Goal: Information Seeking & Learning: Compare options

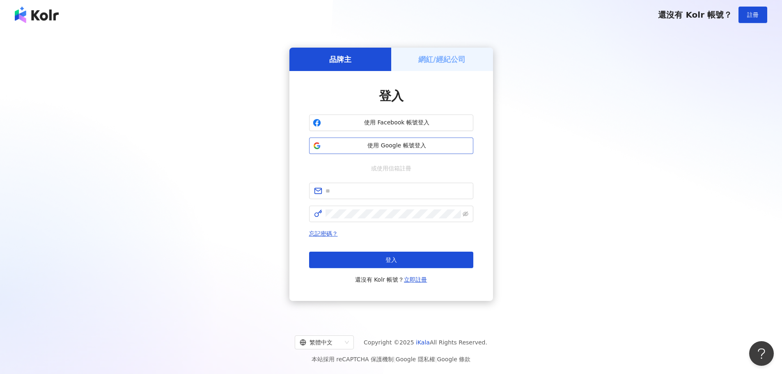
click at [335, 149] on span "使用 Google 帳號登入" at bounding box center [396, 146] width 145 height 8
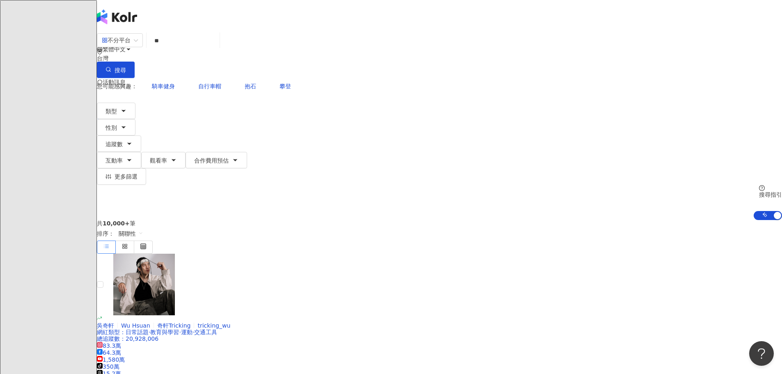
type input "**"
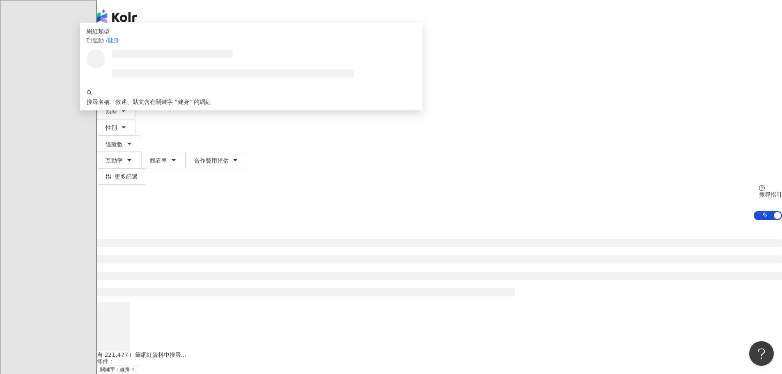
click at [131, 44] on div "不分平台" at bounding box center [116, 40] width 29 height 13
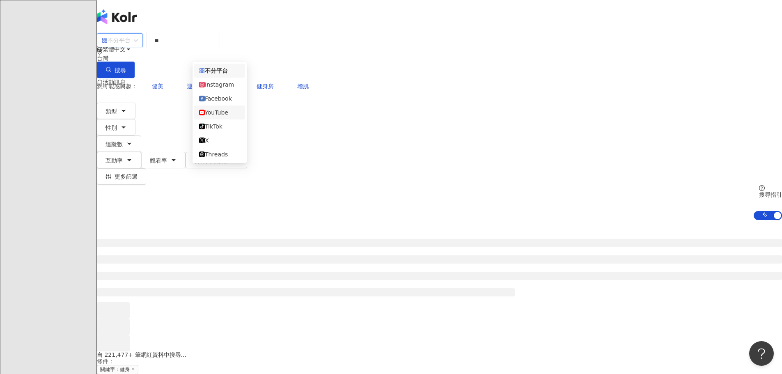
click at [218, 117] on div "YouTube" at bounding box center [219, 112] width 41 height 9
click at [123, 141] on span "追蹤數" at bounding box center [113, 144] width 17 height 7
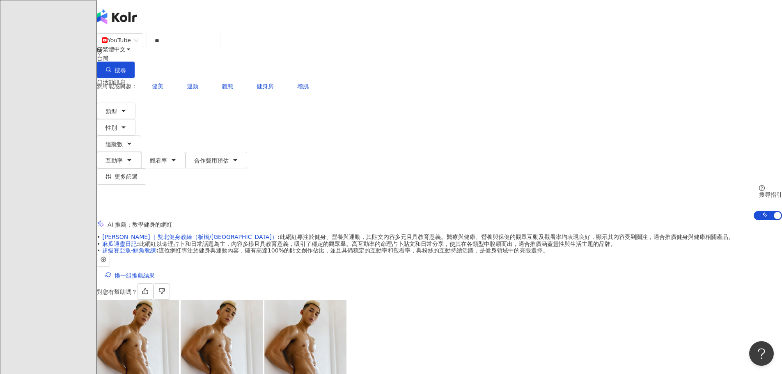
click at [217, 48] on input "**" at bounding box center [183, 41] width 66 height 16
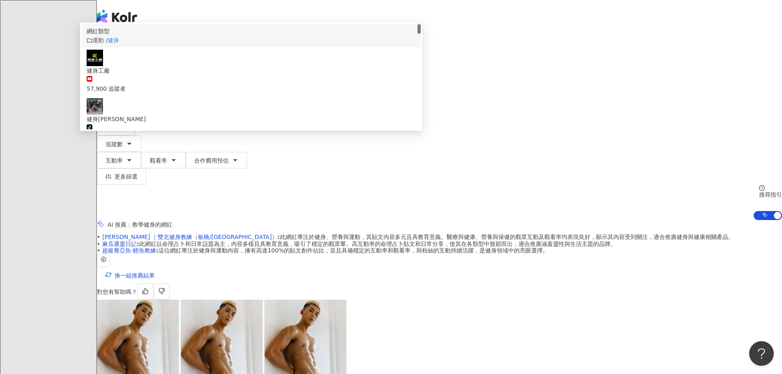
click at [126, 67] on span "搜尋" at bounding box center [120, 70] width 11 height 7
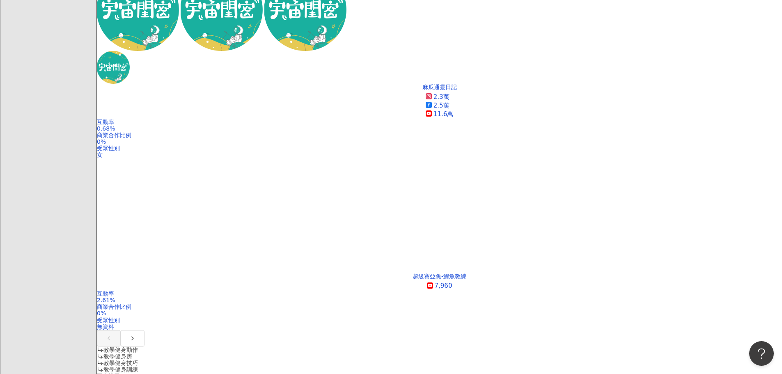
scroll to position [493, 0]
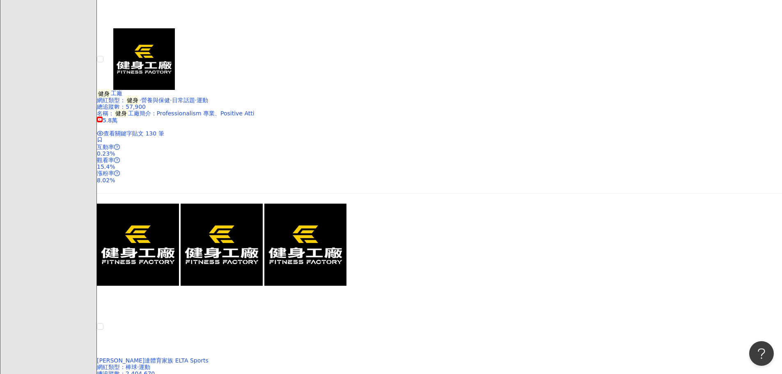
scroll to position [1724, 0]
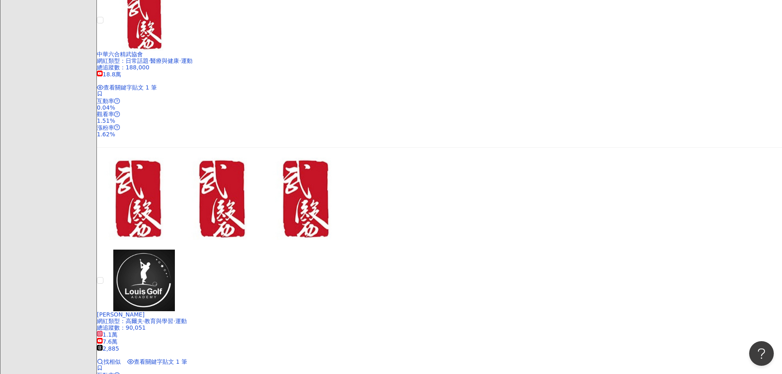
scroll to position [1231, 0]
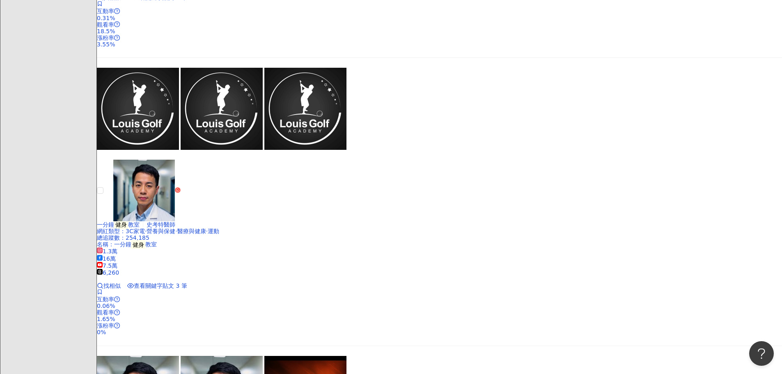
scroll to position [1601, 0]
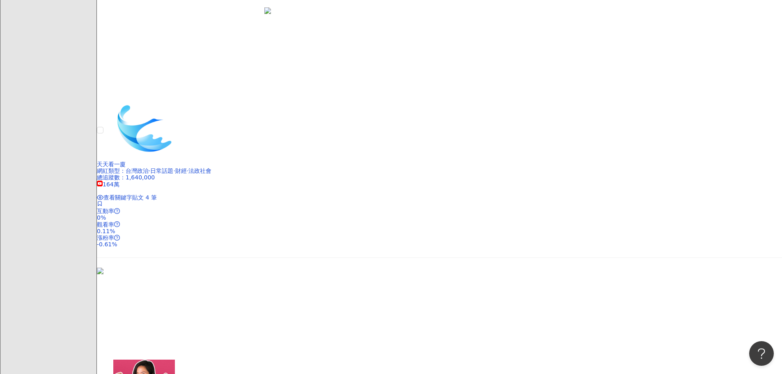
scroll to position [1342, 0]
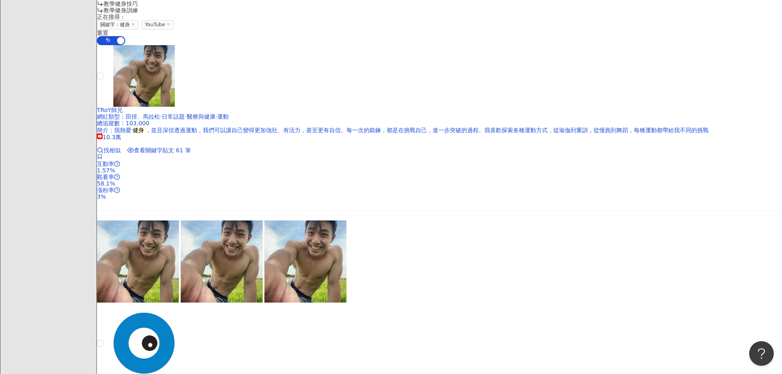
scroll to position [932, 0]
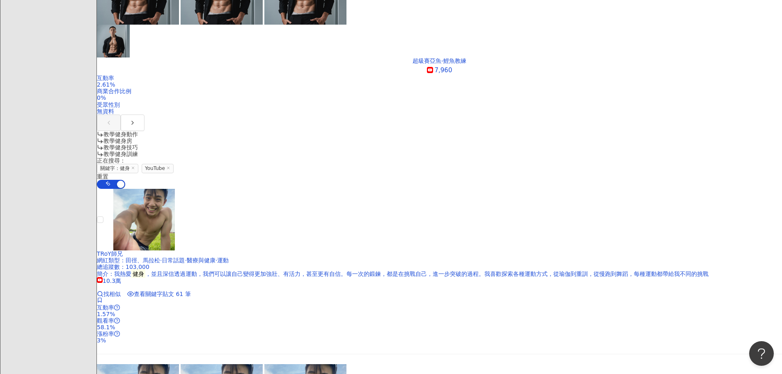
scroll to position [521, 0]
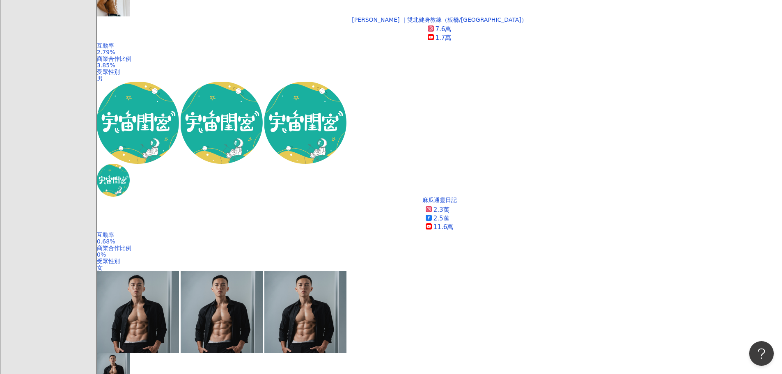
scroll to position [193, 0]
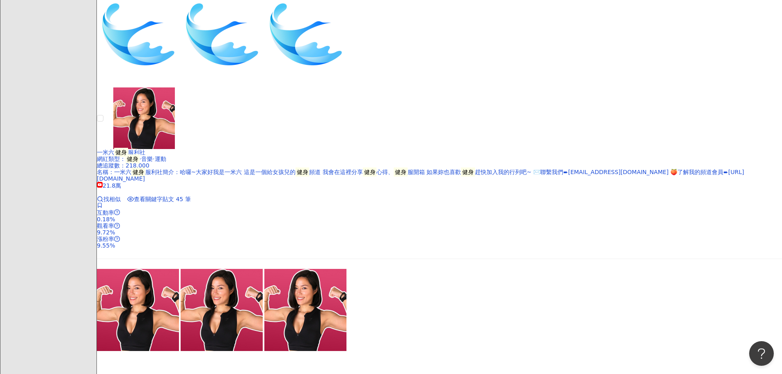
scroll to position [1870, 0]
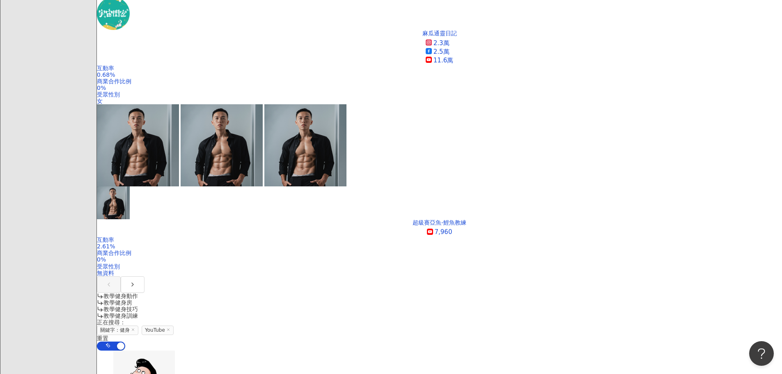
scroll to position [562, 0]
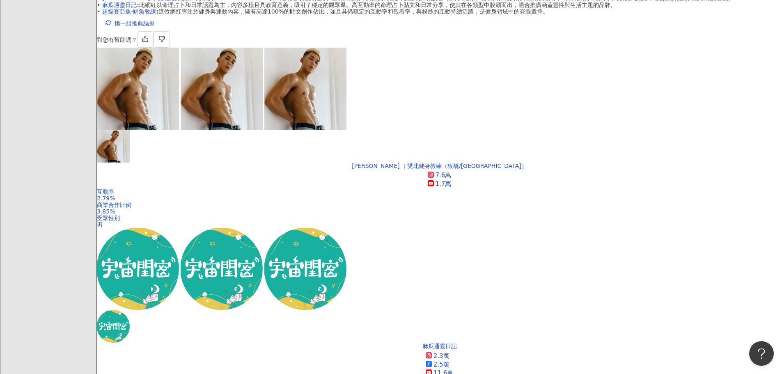
scroll to position [274, 0]
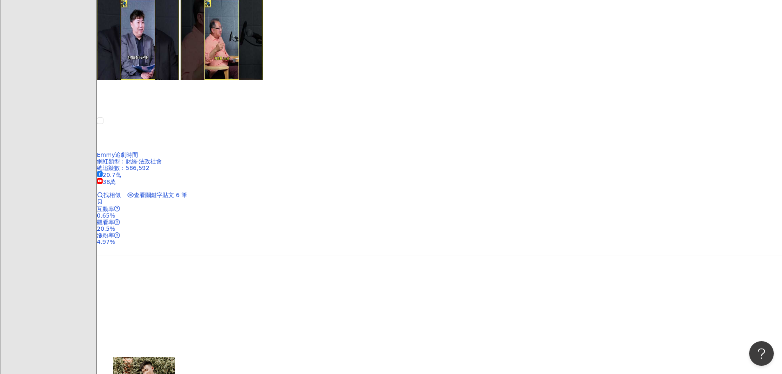
scroll to position [1670, 0]
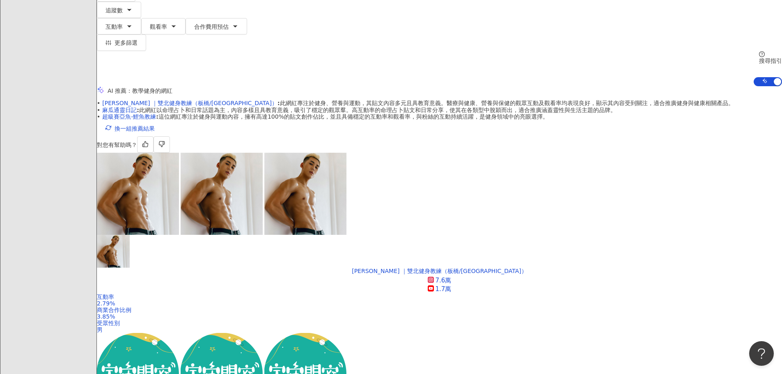
scroll to position [0, 0]
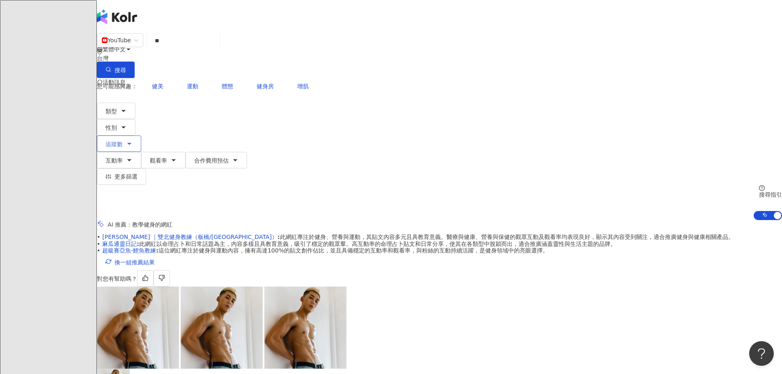
click at [123, 141] on span "追蹤數" at bounding box center [113, 144] width 17 height 7
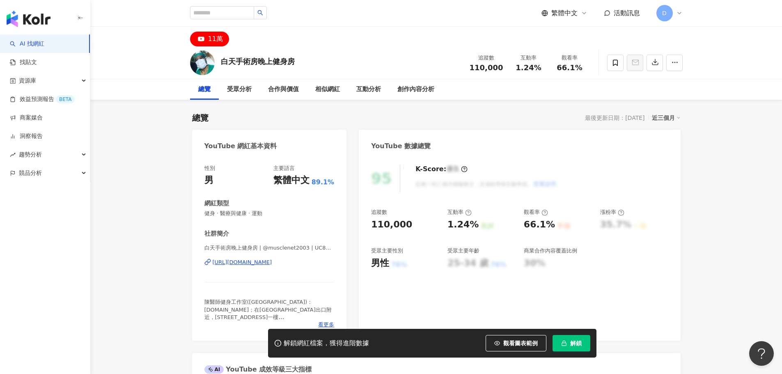
click at [570, 341] on span "解鎖" at bounding box center [575, 343] width 11 height 7
click at [257, 263] on div "https://www.youtube.com/channel/UC8AvGbsbfAbRkLEktclMyvQ" at bounding box center [243, 262] width 60 height 7
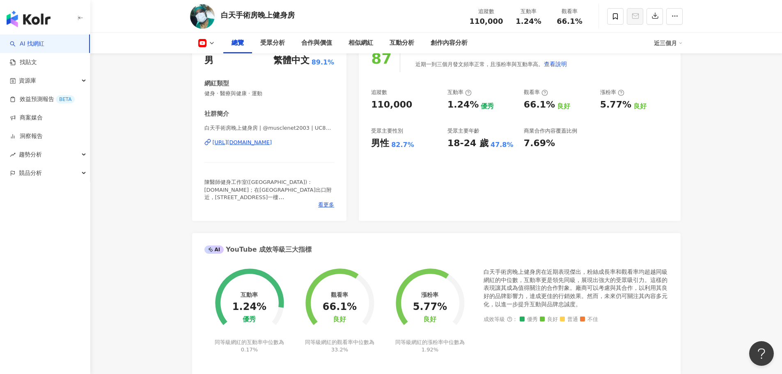
scroll to position [41, 0]
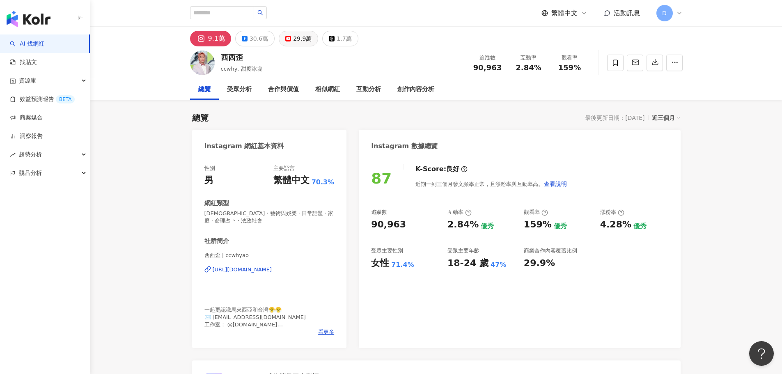
click at [298, 39] on div "29.9萬" at bounding box center [302, 38] width 18 height 11
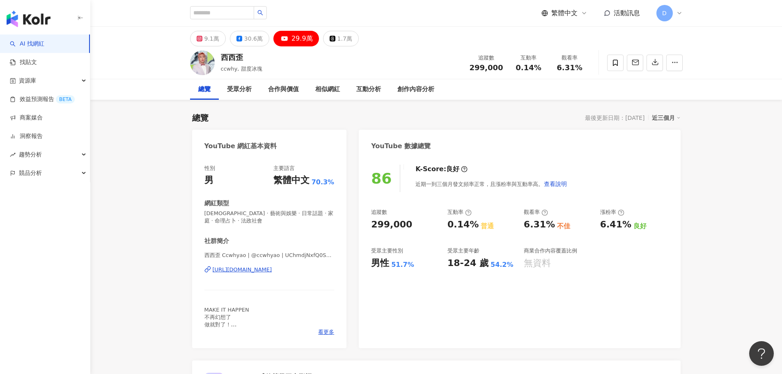
click at [272, 271] on div "https://www.youtube.com/channel/UChmdjNxfQ0SOCRjEFsFG5LA" at bounding box center [243, 269] width 60 height 7
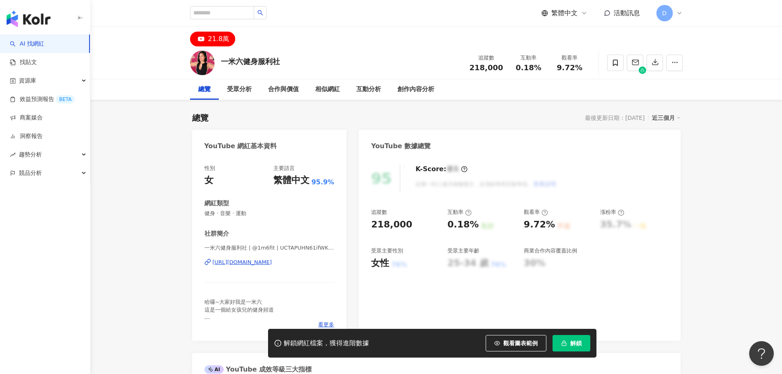
click at [258, 262] on div "https://www.youtube.com/channel/UCTAPUHN61ifWKKRK-ceoJIg" at bounding box center [243, 262] width 60 height 7
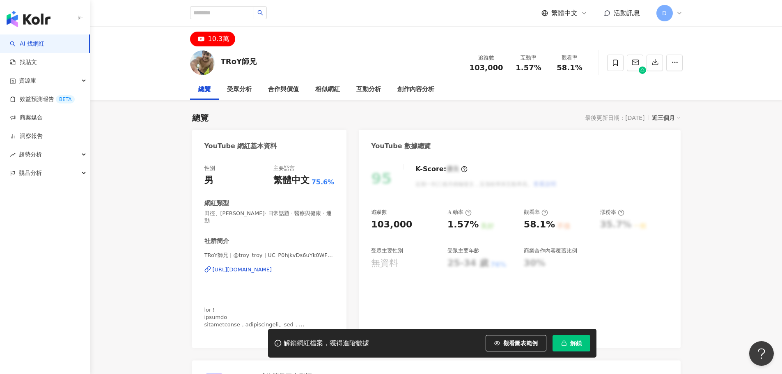
click at [244, 266] on div "https://www.youtube.com/channel/UC_P0hjkvDs6uYk0WFDqMMSA" at bounding box center [243, 269] width 60 height 7
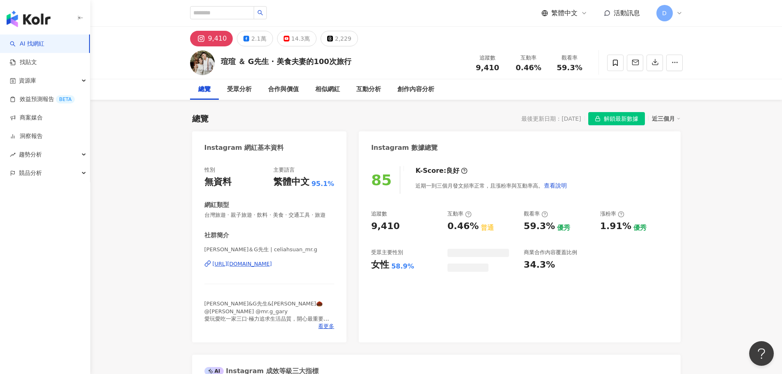
click at [259, 268] on div "[URL][DOMAIN_NAME]" at bounding box center [243, 263] width 60 height 7
click at [293, 40] on div "14.3萬" at bounding box center [300, 38] width 18 height 11
click at [286, 41] on button "14.3萬" at bounding box center [296, 39] width 39 height 16
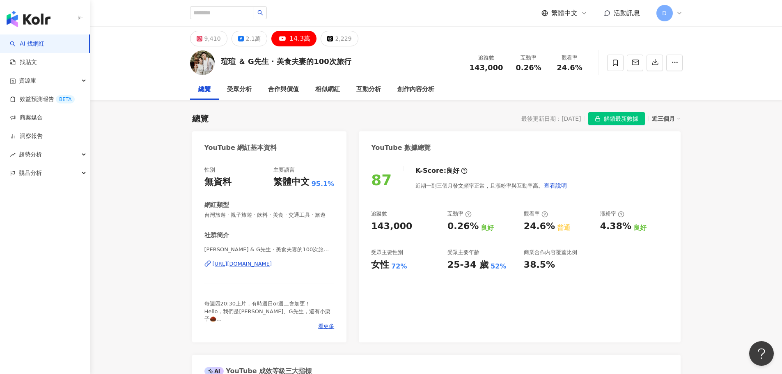
click at [264, 268] on div "[URL][DOMAIN_NAME]" at bounding box center [243, 263] width 60 height 7
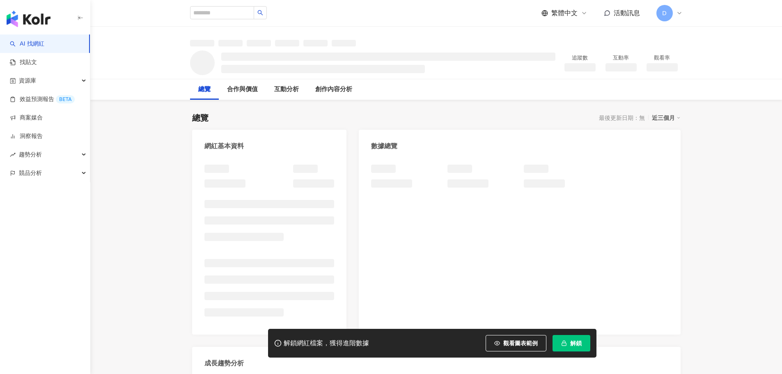
drag, startPoint x: 585, startPoint y: 343, endPoint x: 500, endPoint y: 328, distance: 85.4
click at [585, 343] on button "解鎖" at bounding box center [572, 343] width 38 height 16
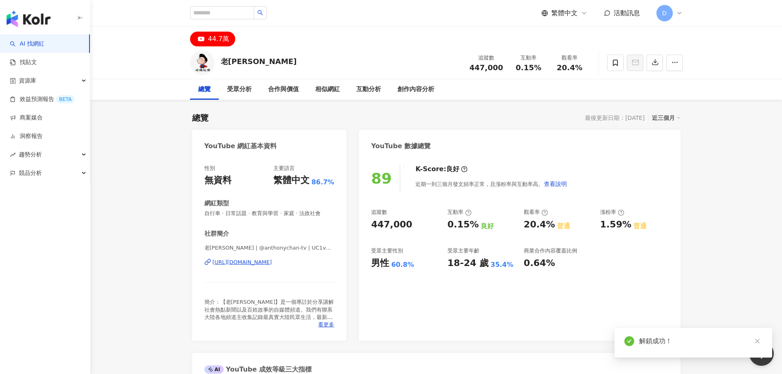
click at [272, 263] on div "[URL][DOMAIN_NAME]" at bounding box center [243, 262] width 60 height 7
